Goal: Task Accomplishment & Management: Manage account settings

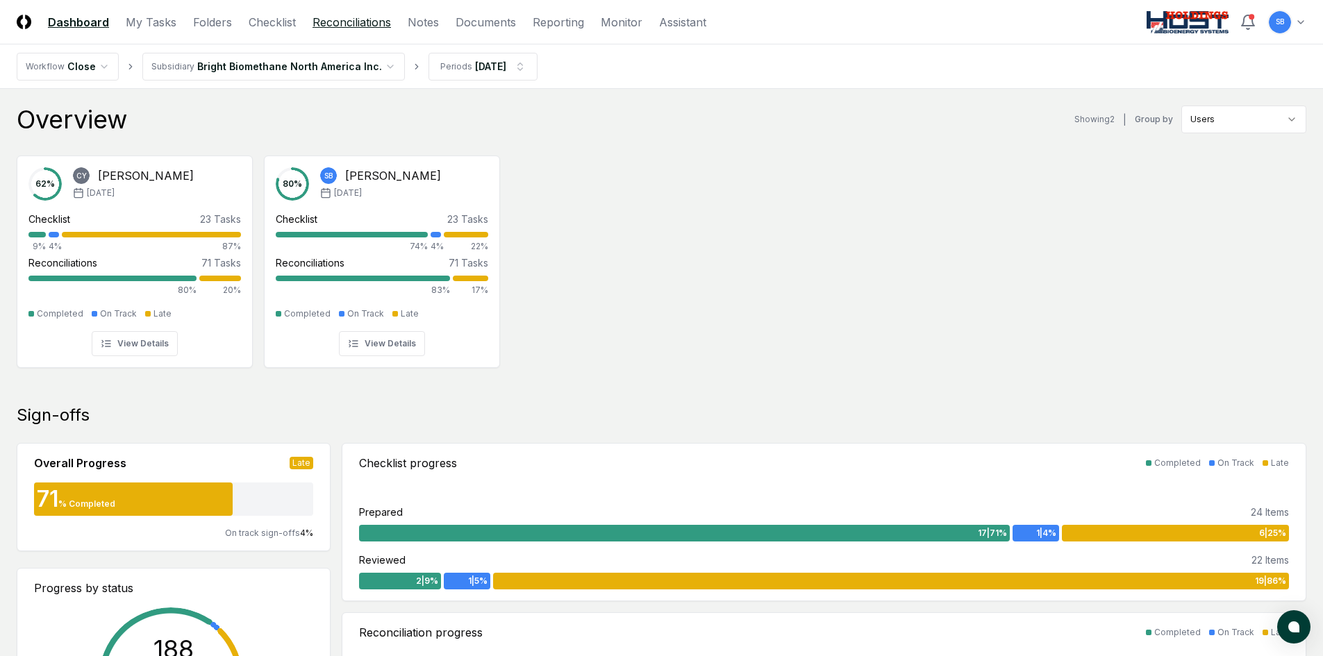
click at [333, 28] on link "Reconciliations" at bounding box center [351, 22] width 78 height 17
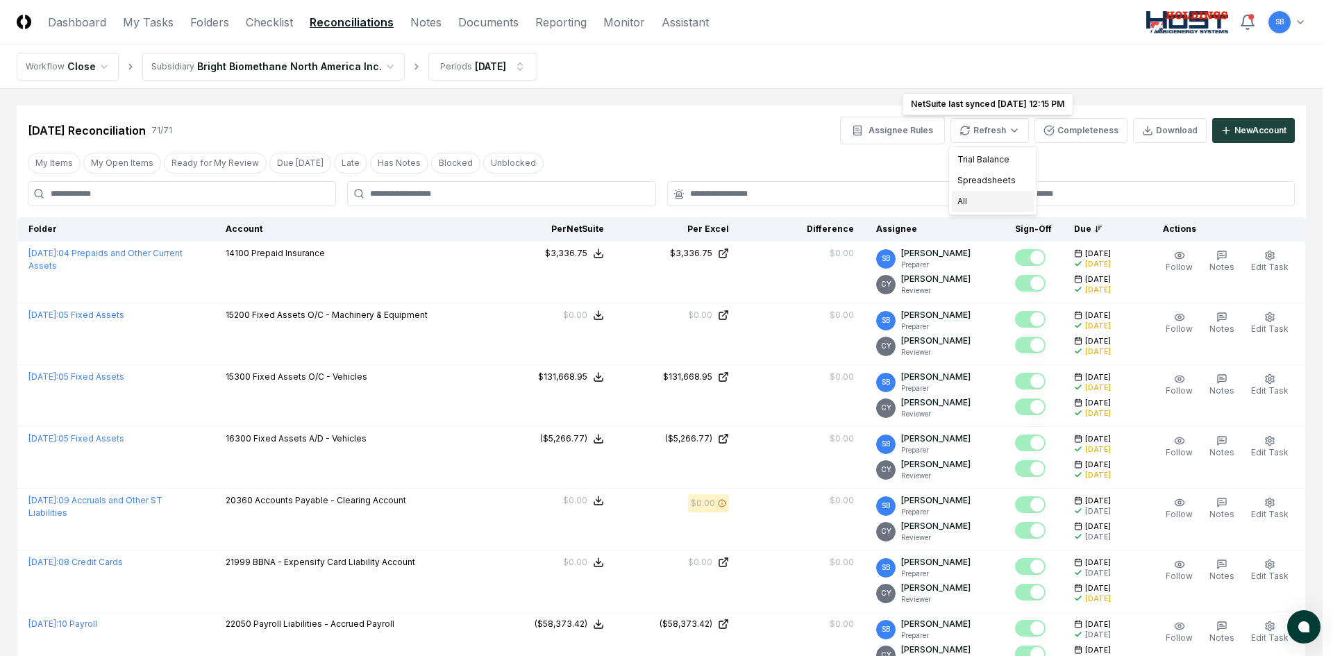
click at [965, 197] on div "All" at bounding box center [993, 201] width 82 height 21
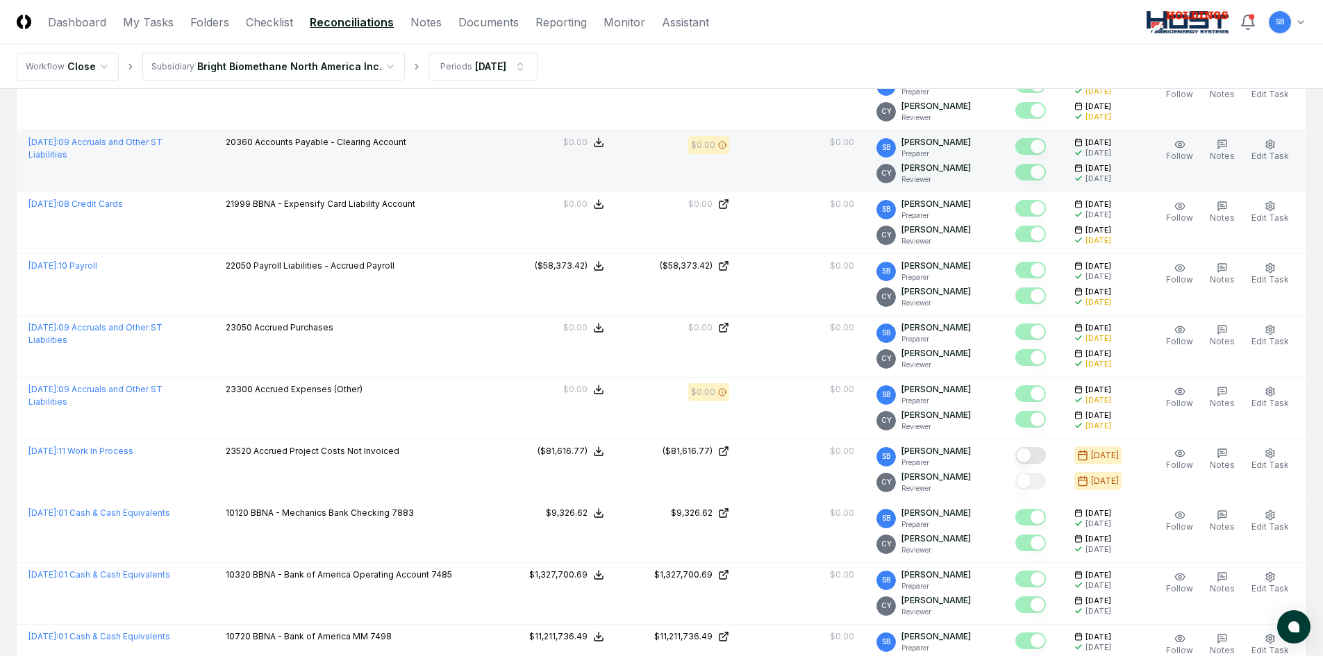
scroll to position [486, 0]
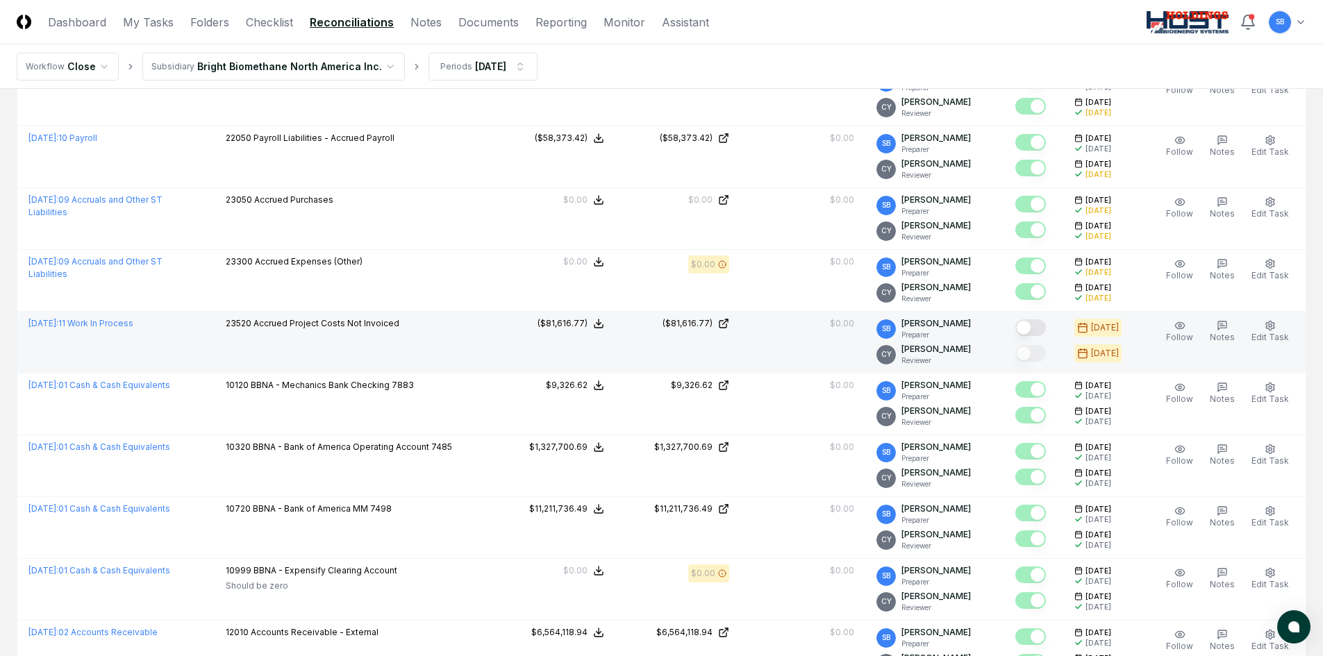
click at [1045, 327] on button "Mark complete" at bounding box center [1030, 327] width 31 height 17
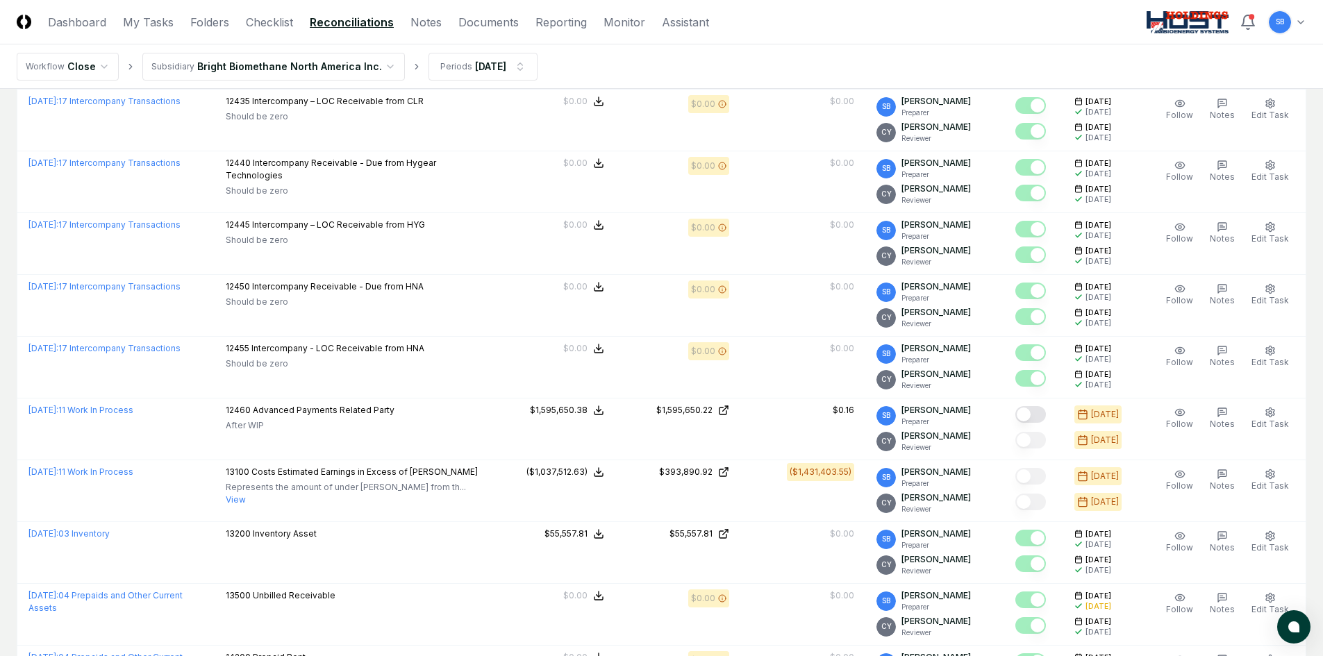
scroll to position [1527, 0]
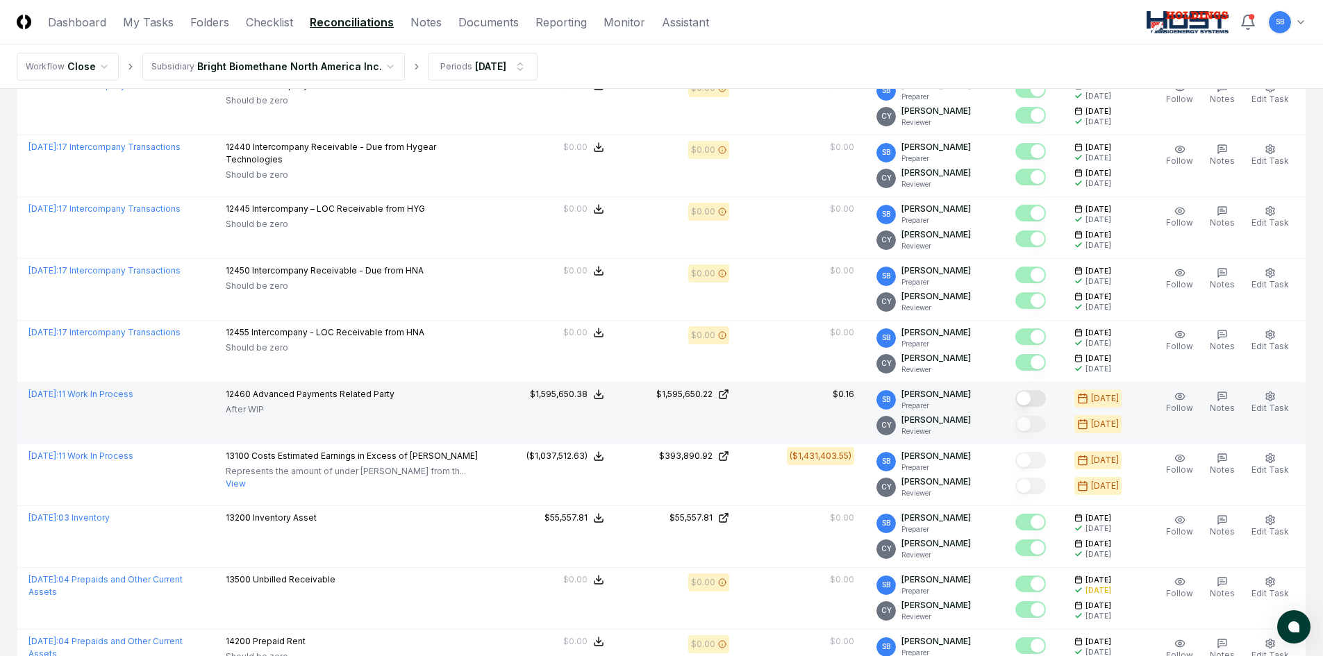
click at [1041, 400] on button "Mark complete" at bounding box center [1030, 398] width 31 height 17
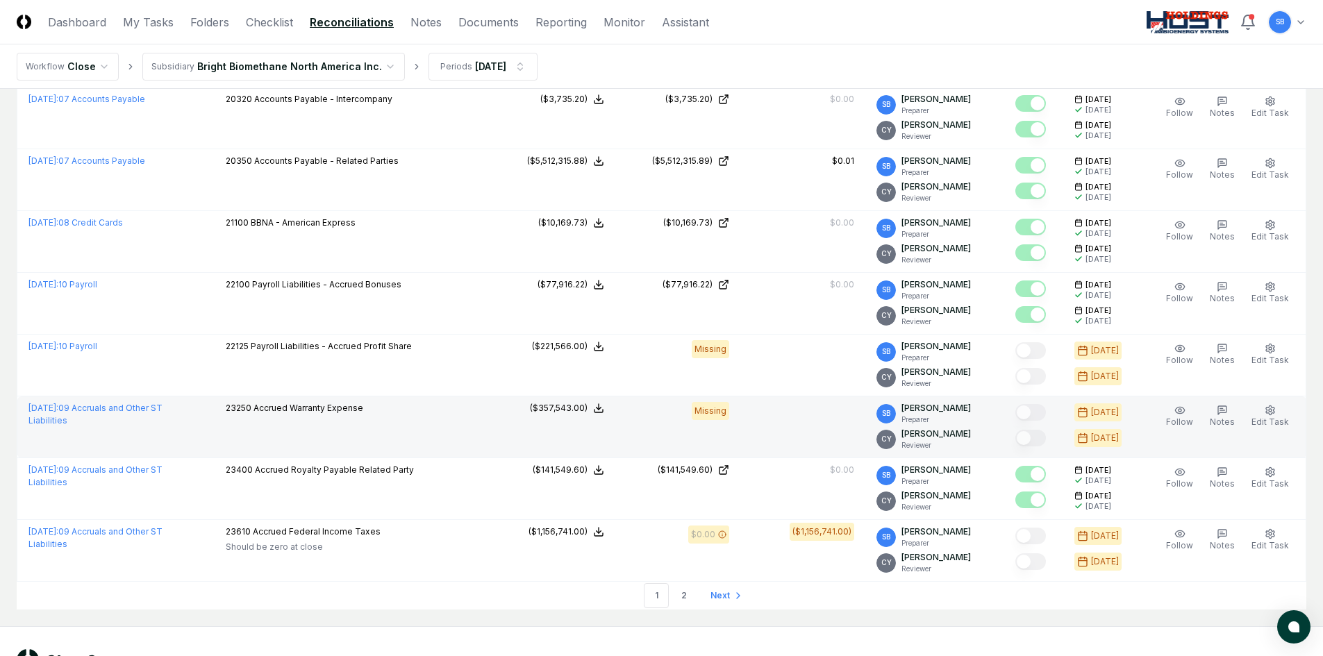
scroll to position [2777, 0]
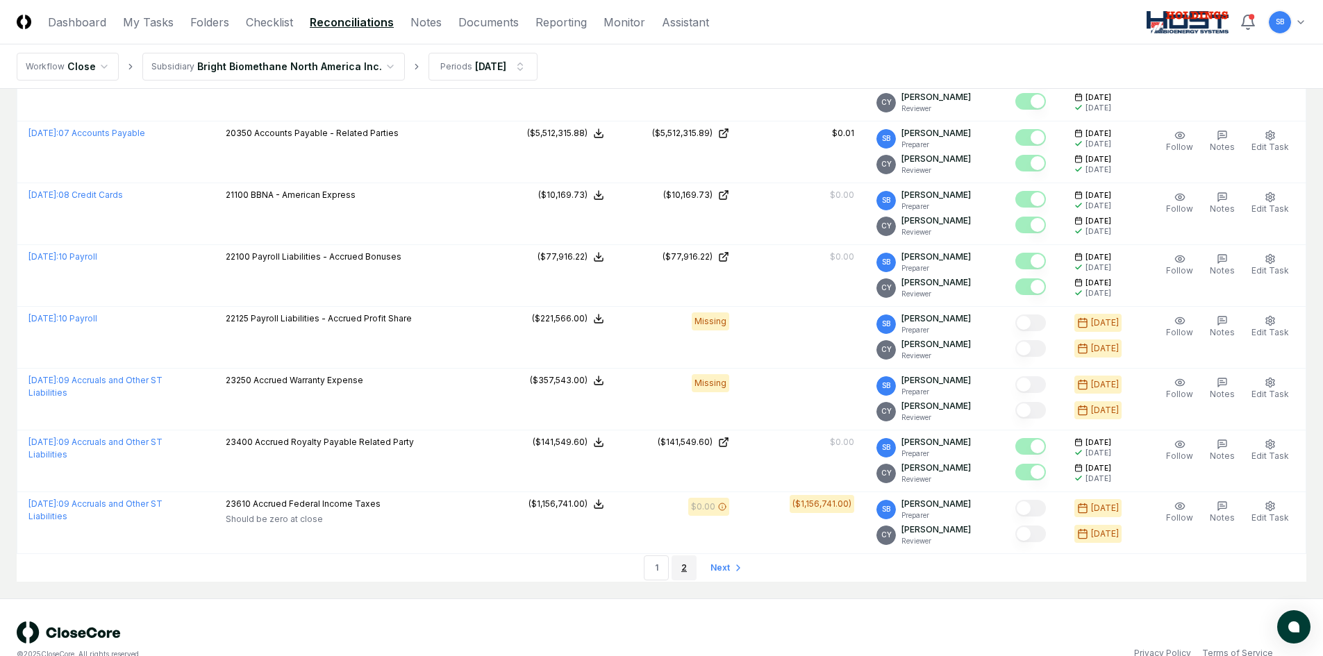
click at [680, 569] on link "2" at bounding box center [683, 567] width 25 height 25
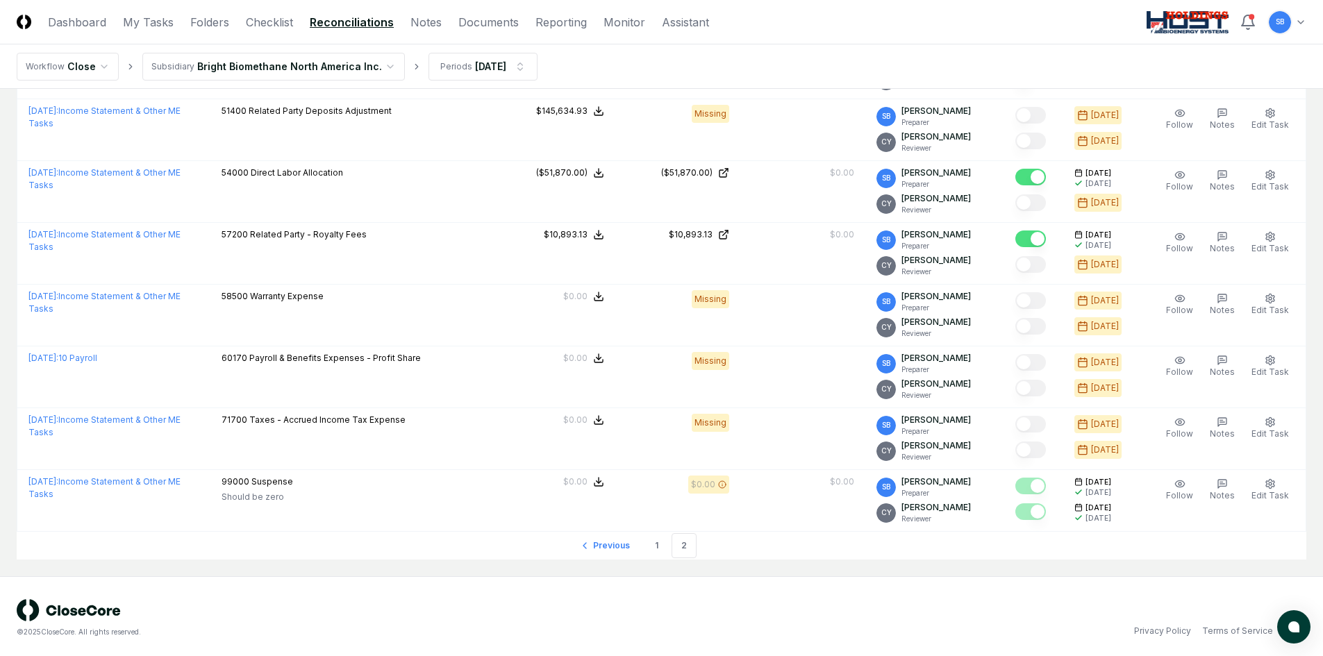
scroll to position [1011, 0]
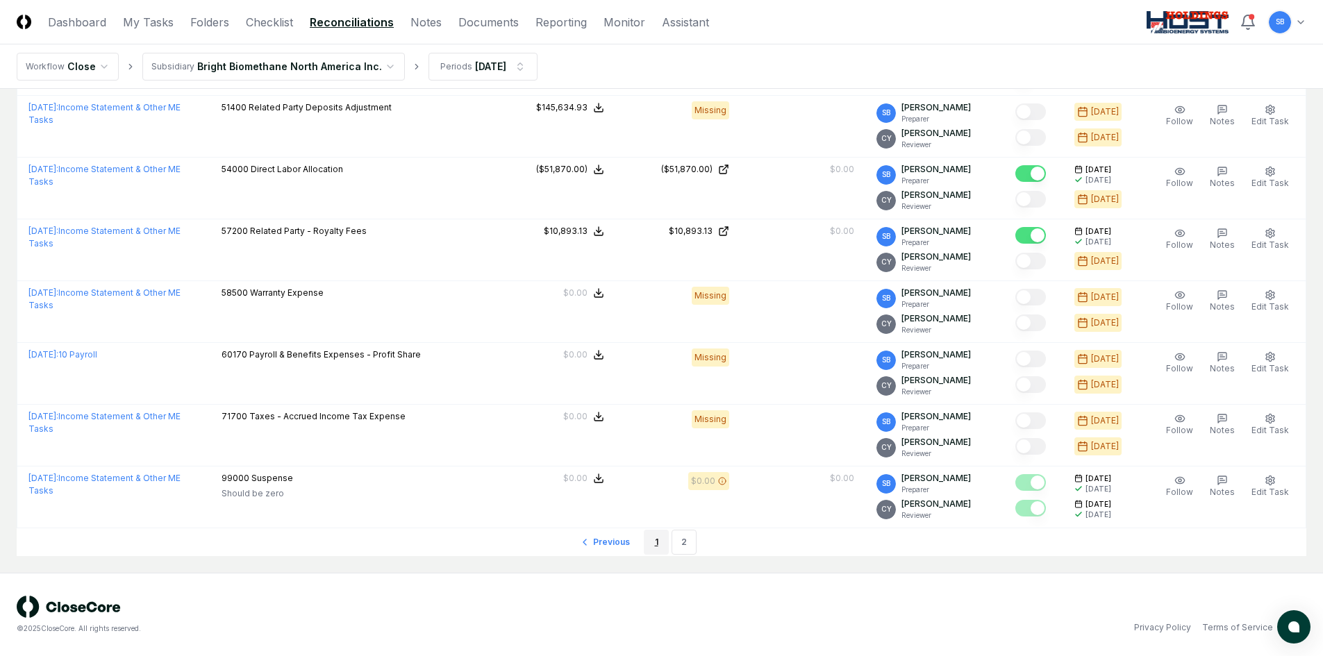
click at [655, 546] on link "1" at bounding box center [656, 542] width 25 height 25
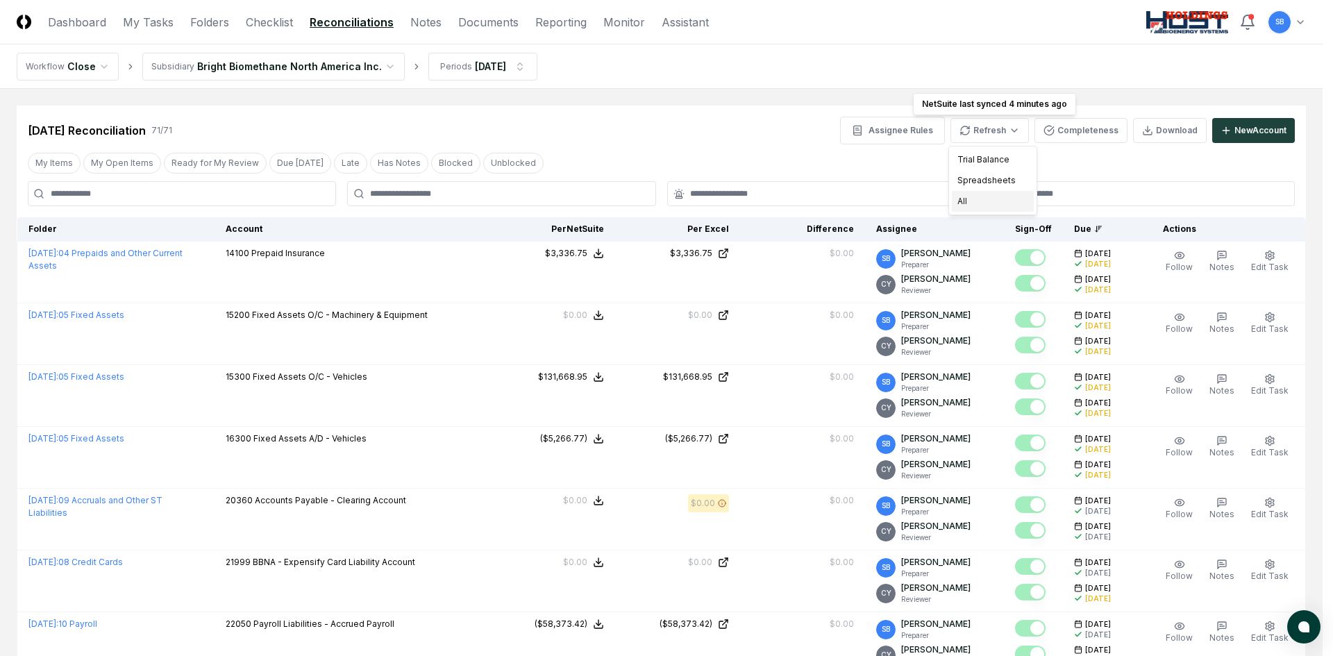
click at [972, 198] on div "All" at bounding box center [993, 201] width 82 height 21
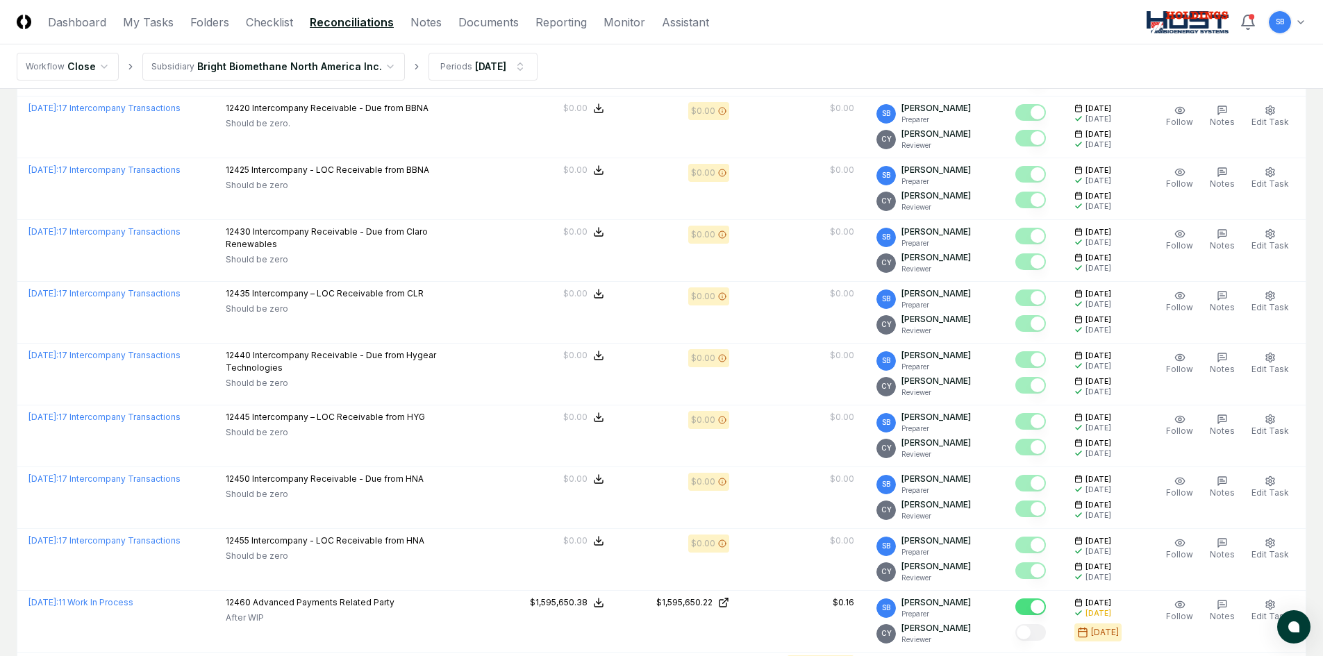
scroll to position [1666, 0]
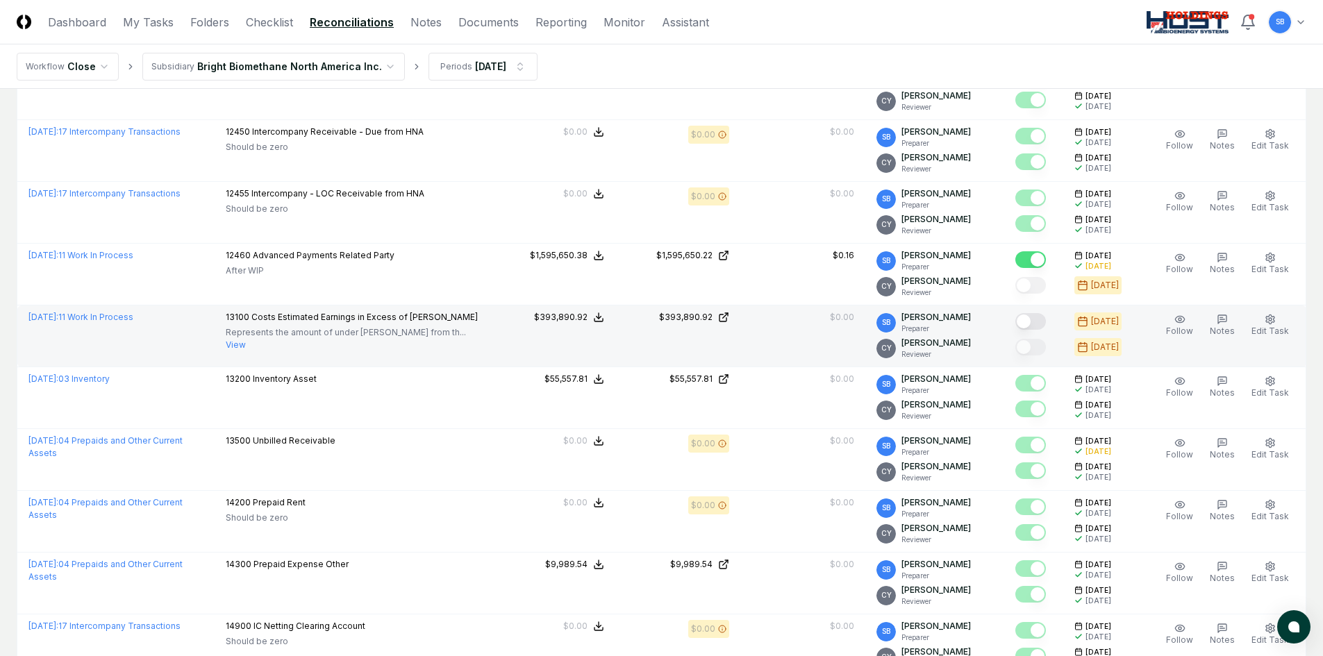
click at [1040, 321] on button "Mark complete" at bounding box center [1030, 321] width 31 height 17
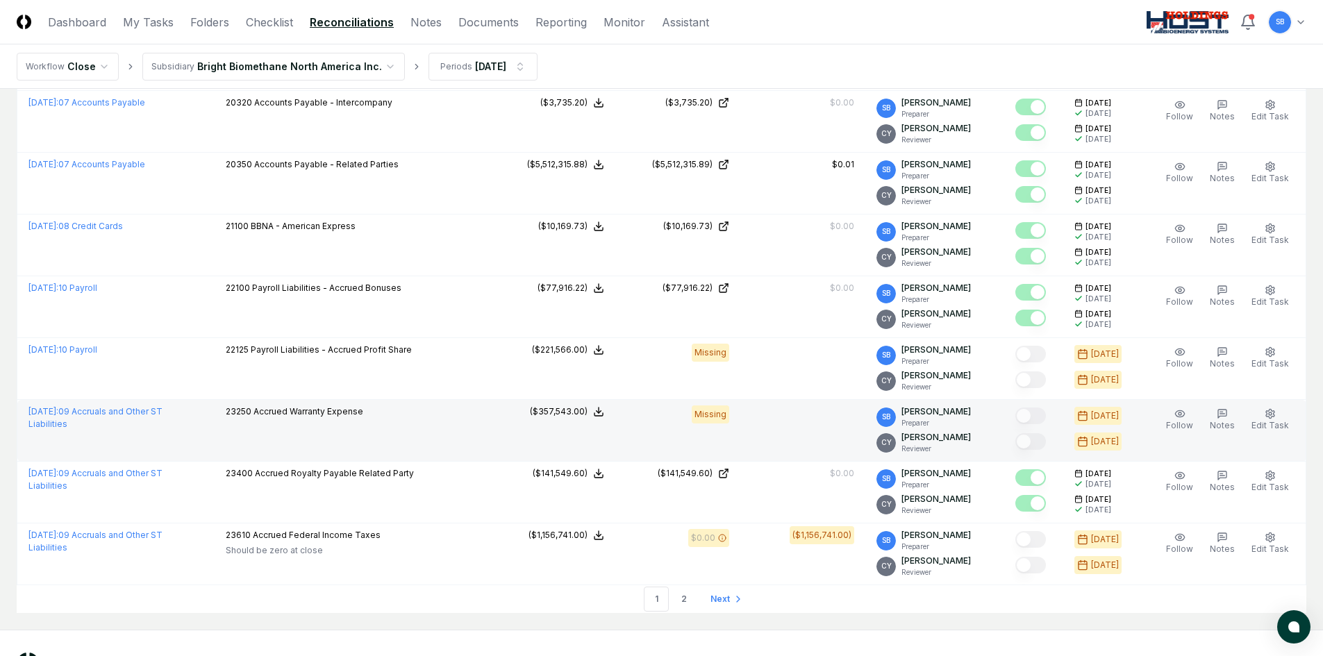
scroll to position [2777, 0]
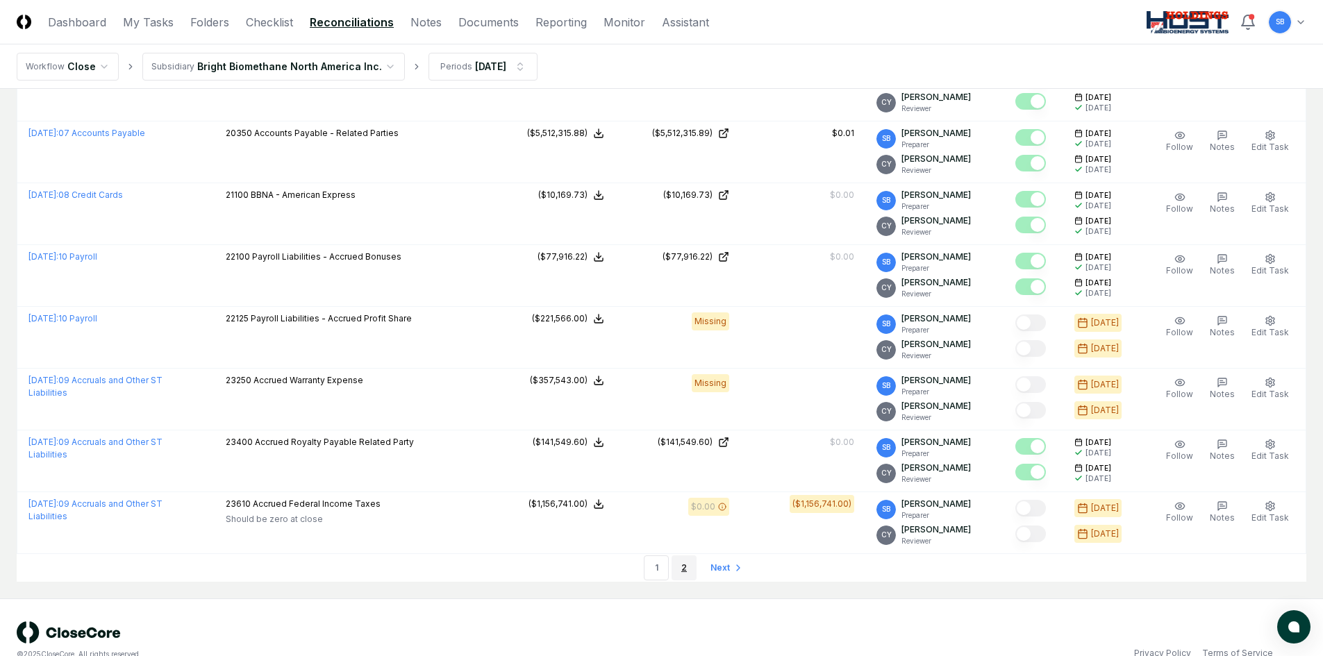
click at [685, 570] on link "2" at bounding box center [683, 567] width 25 height 25
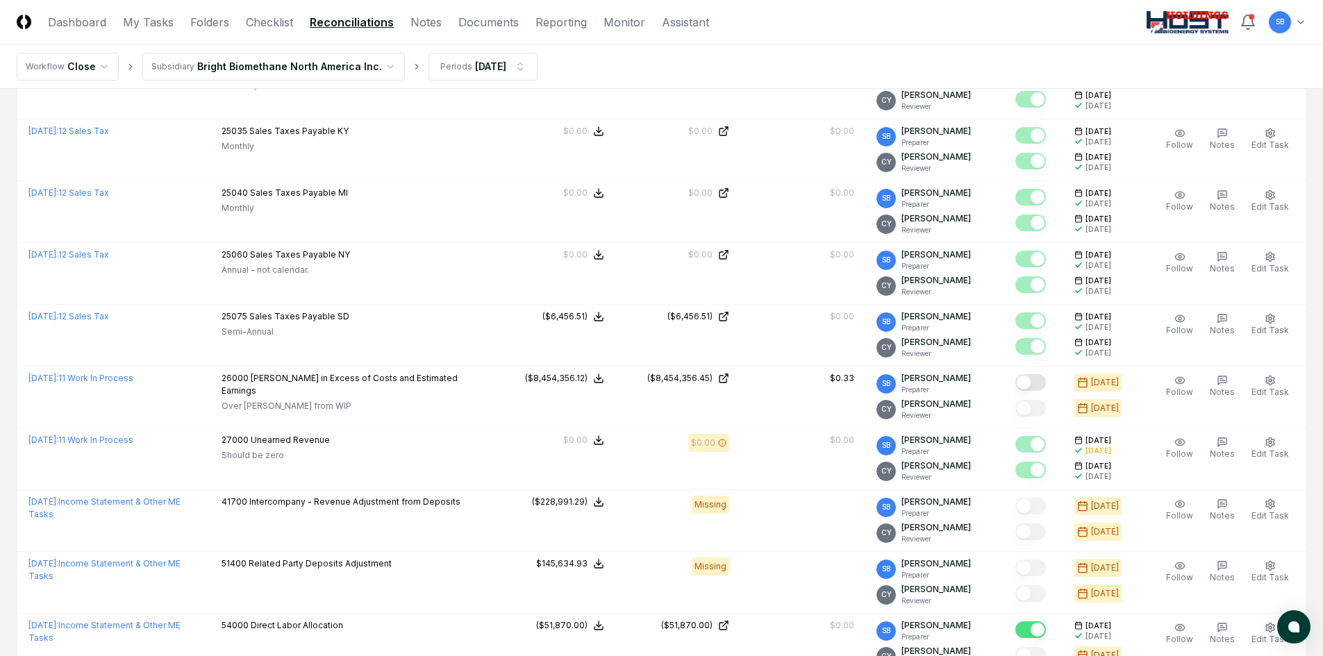
scroll to position [555, 0]
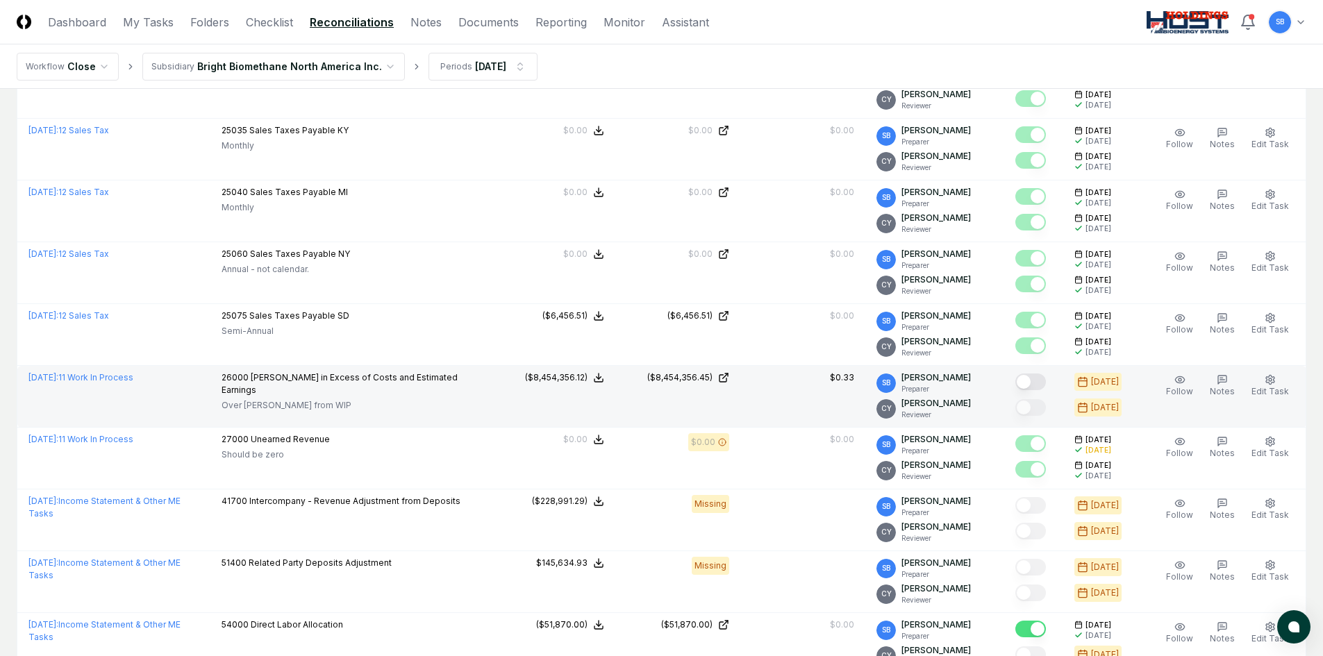
click at [1039, 382] on button "Mark complete" at bounding box center [1030, 382] width 31 height 17
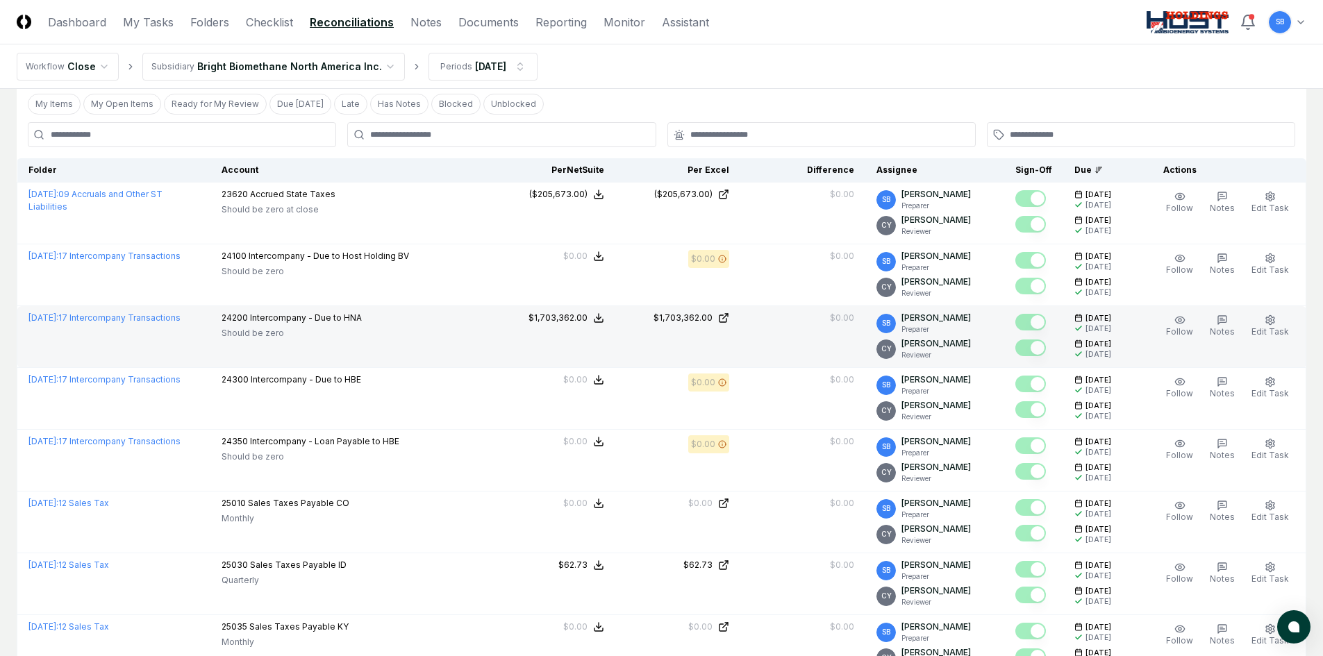
scroll to position [0, 0]
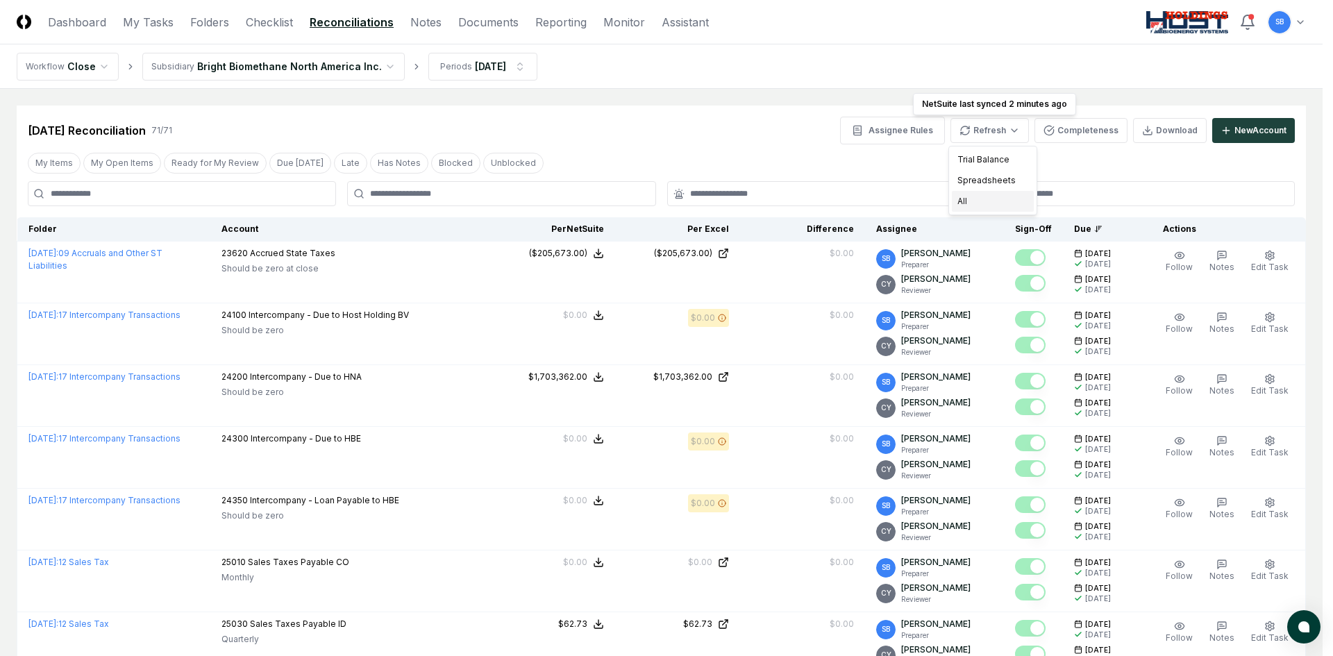
click at [982, 197] on div "All" at bounding box center [993, 201] width 82 height 21
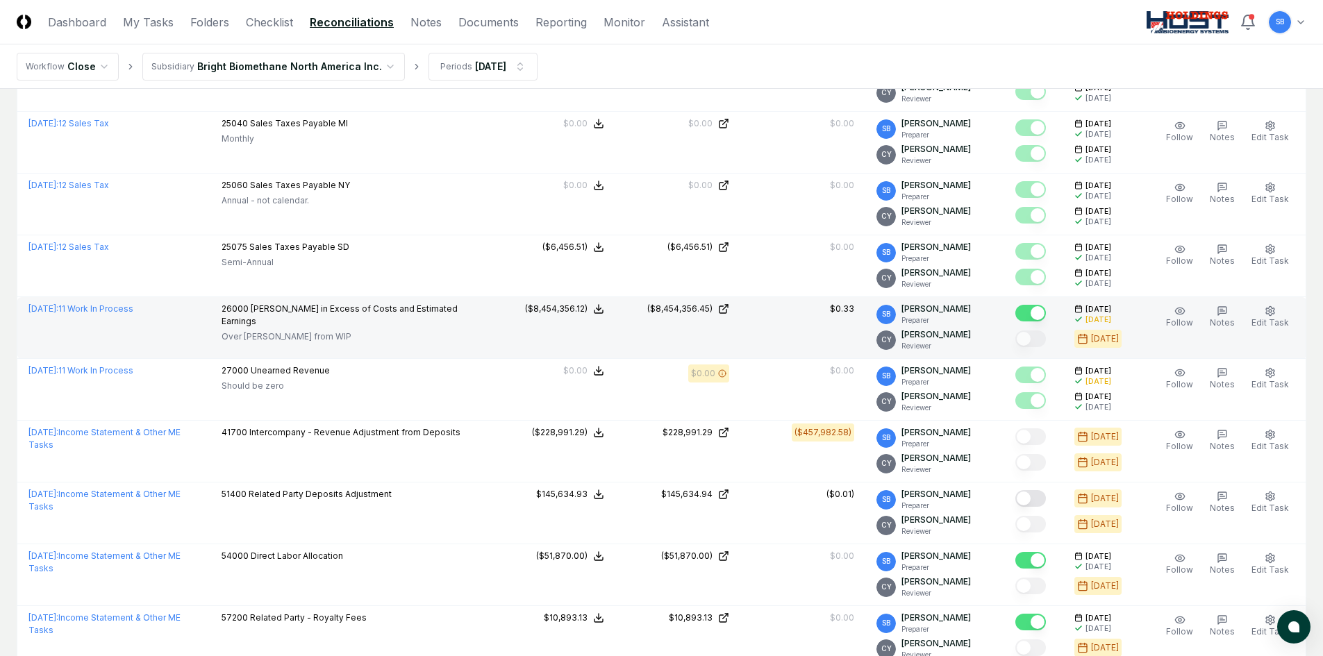
scroll to position [625, 0]
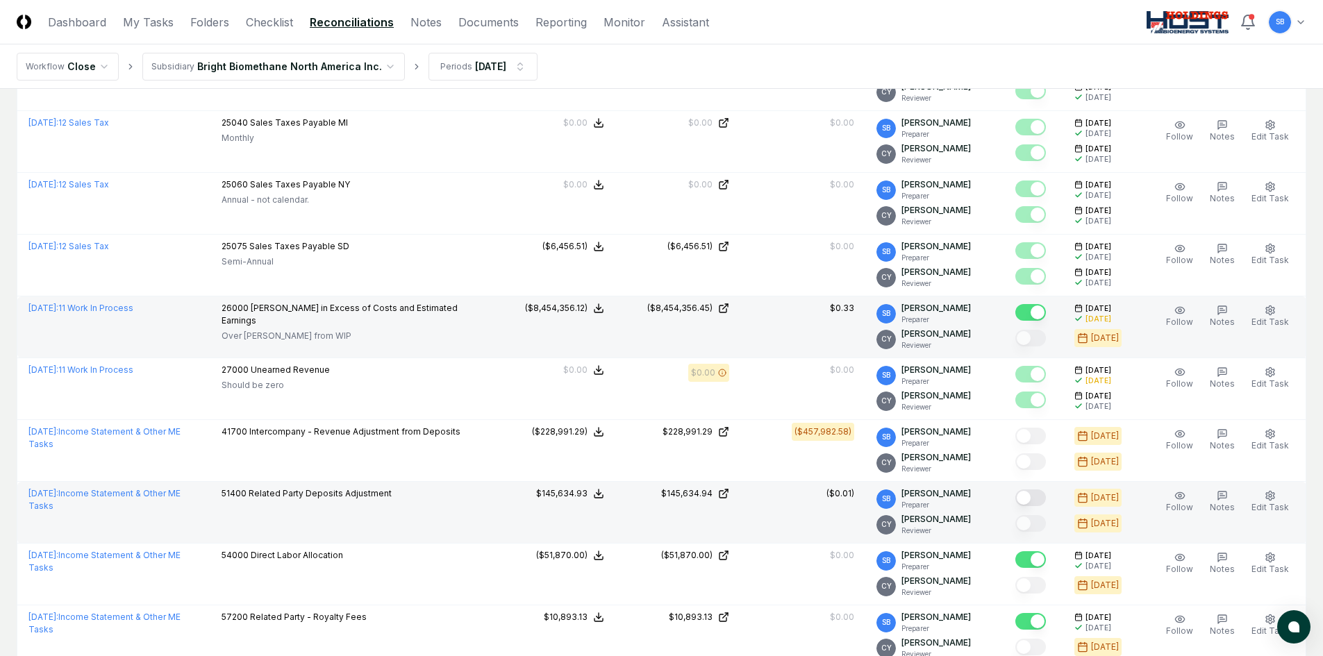
click at [1042, 498] on button "Mark complete" at bounding box center [1030, 497] width 31 height 17
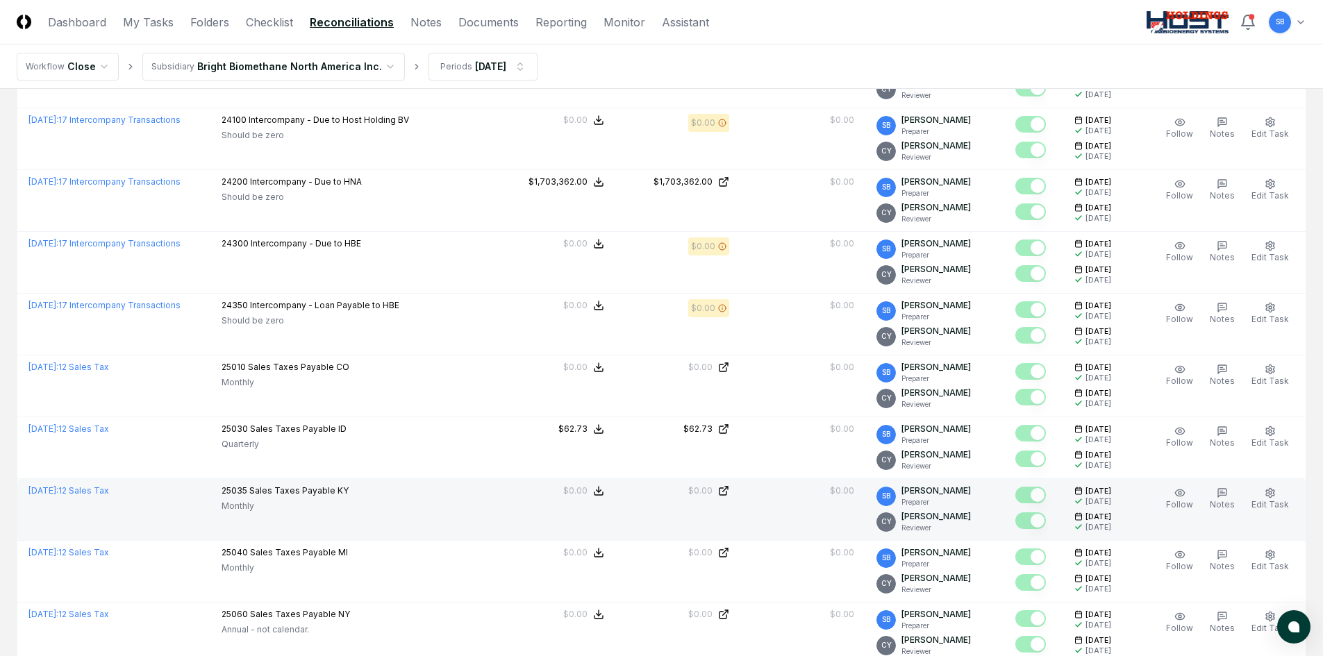
scroll to position [0, 0]
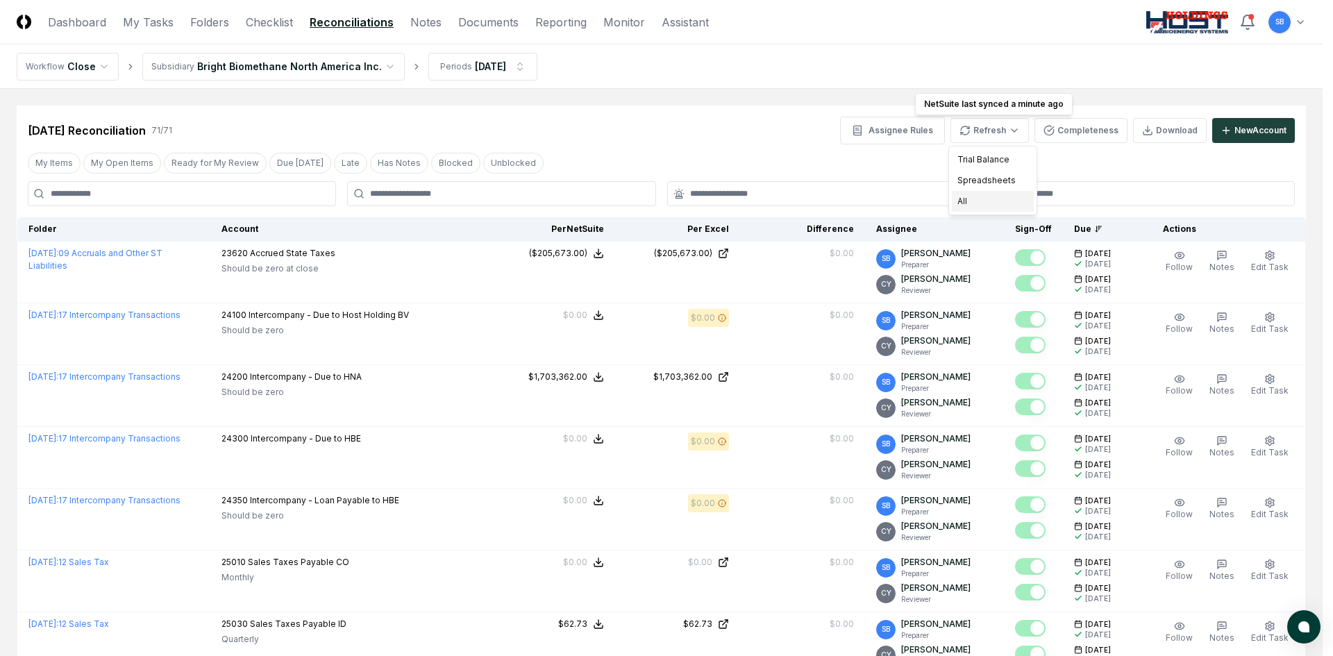
click at [994, 199] on div "All" at bounding box center [993, 201] width 82 height 21
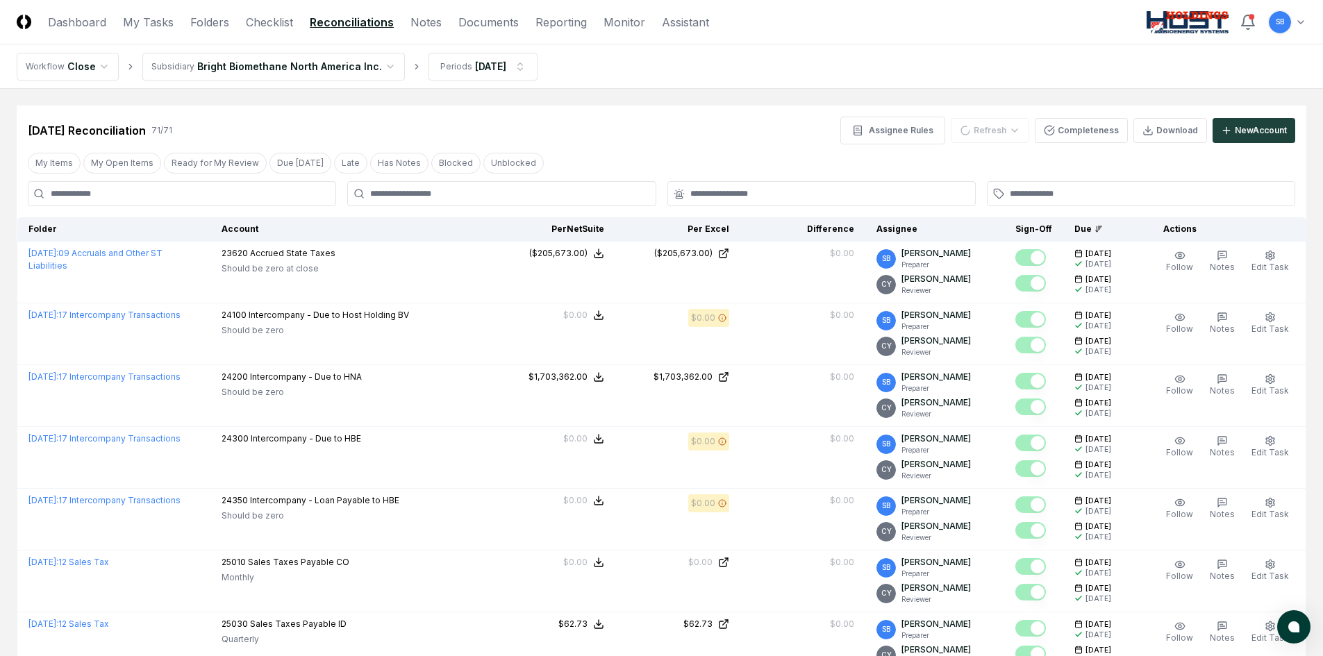
click at [852, 67] on nav "Workflow Close Subsidiary Bright Biomethane North America Inc. Periods [DATE]" at bounding box center [661, 66] width 1323 height 44
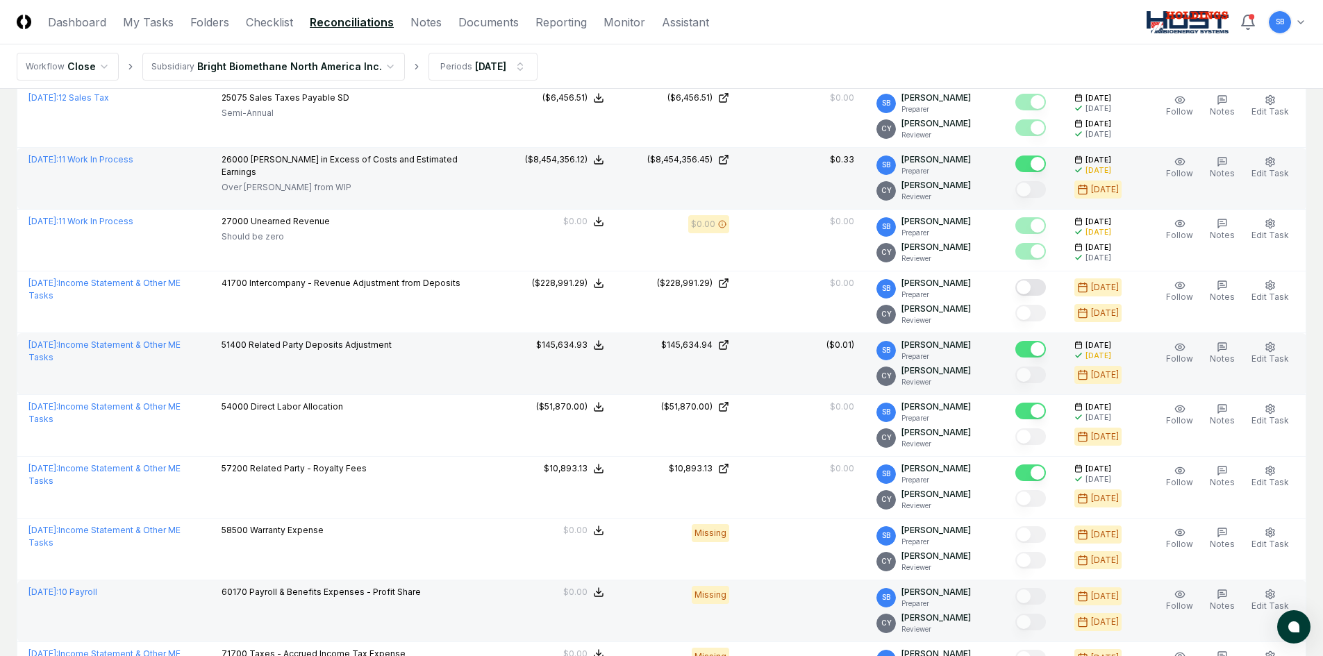
scroll to position [733, 0]
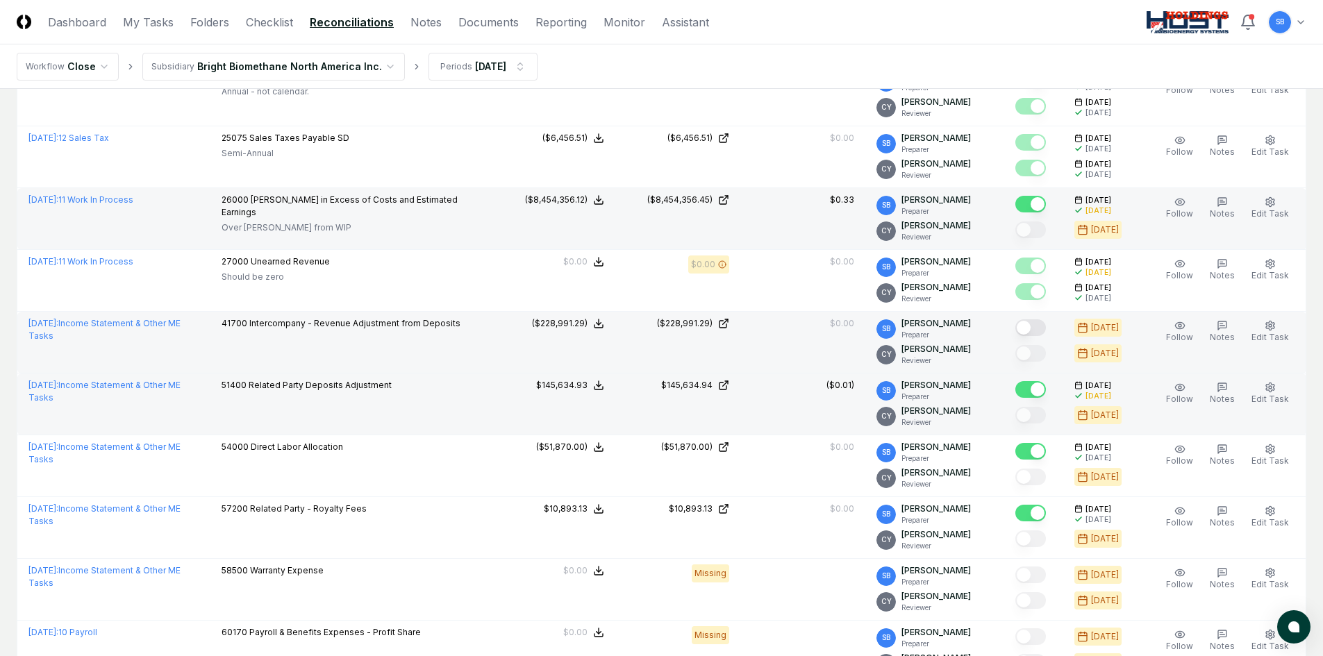
click at [1046, 331] on button "Mark complete" at bounding box center [1030, 327] width 31 height 17
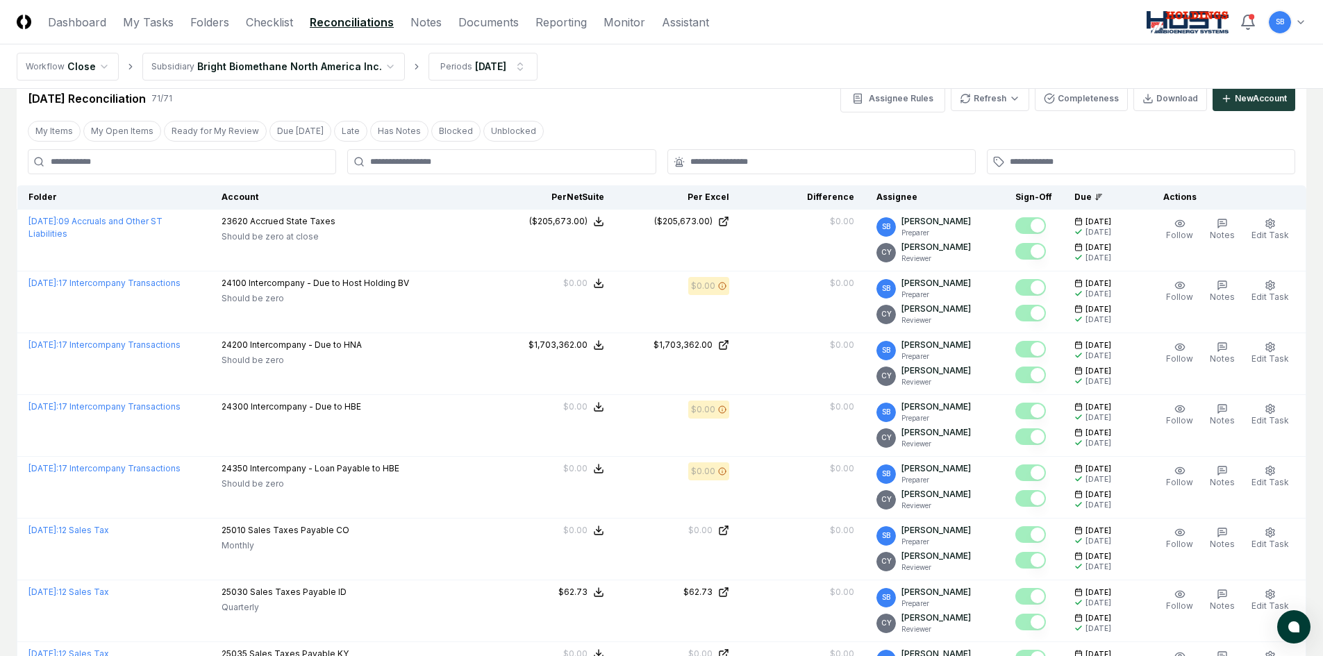
scroll to position [0, 0]
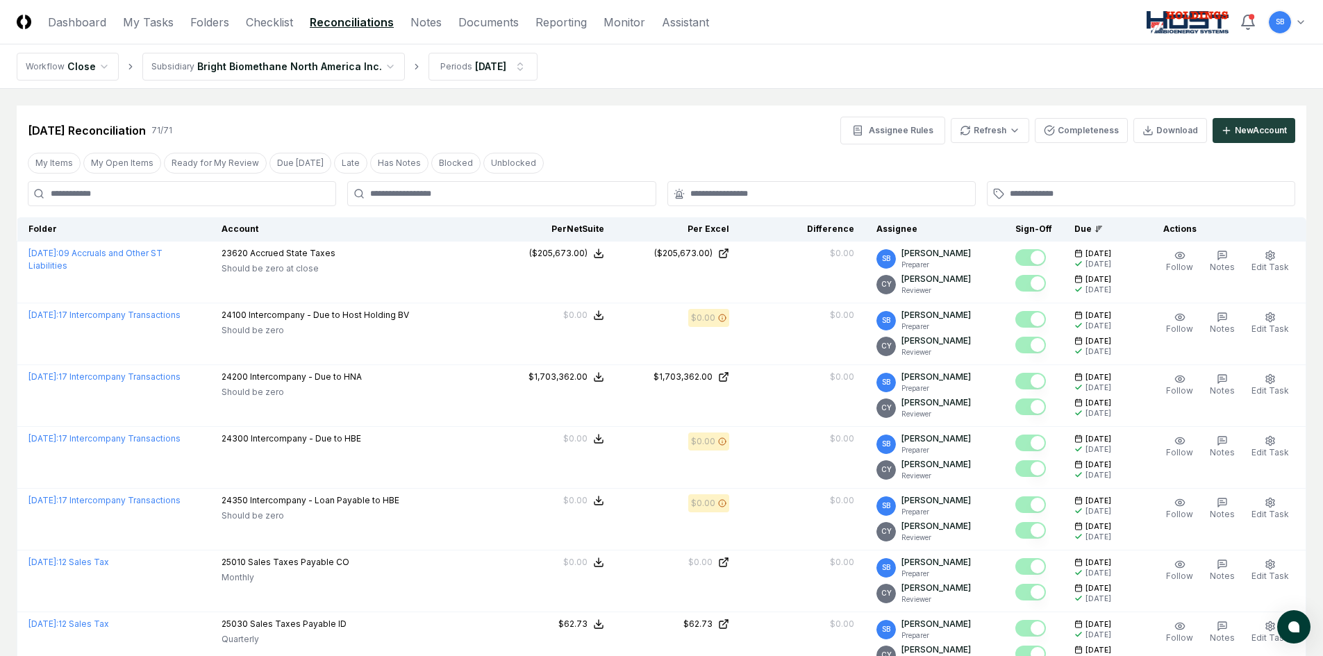
click at [881, 61] on nav "Workflow Close Subsidiary Bright Biomethane North America Inc. Periods [DATE]" at bounding box center [661, 66] width 1323 height 44
